Goal: Task Accomplishment & Management: Use online tool/utility

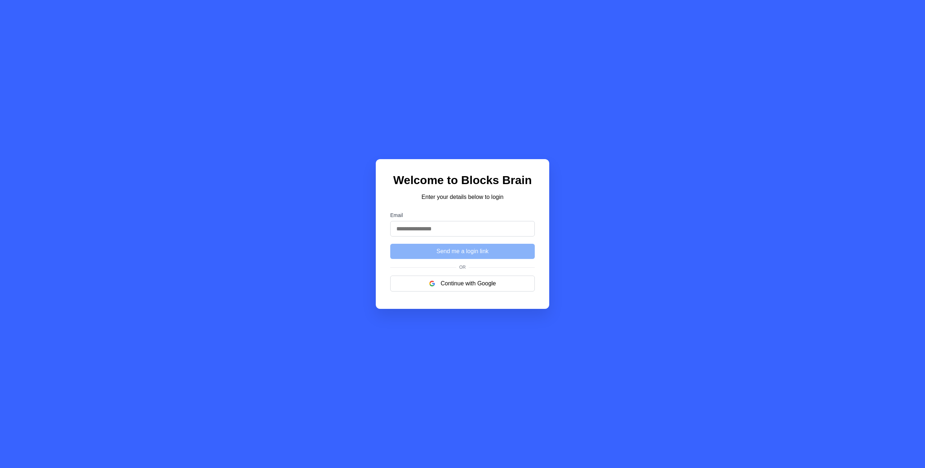
click at [430, 228] on input "Email" at bounding box center [462, 229] width 145 height 16
type input "**********"
click at [461, 253] on button "Send me a login link" at bounding box center [462, 251] width 145 height 15
